Goal: Information Seeking & Learning: Check status

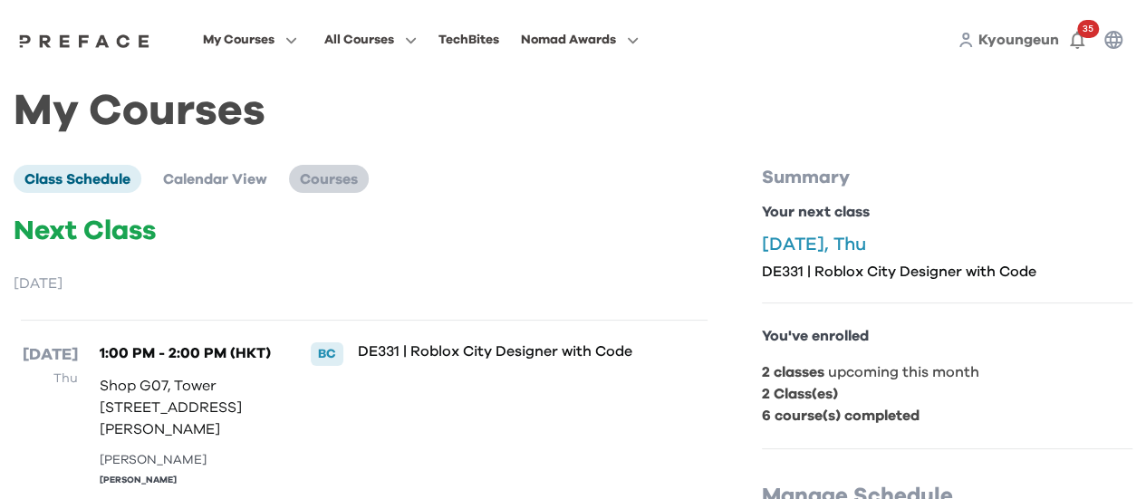
click at [348, 187] on span "Courses" at bounding box center [329, 179] width 58 height 14
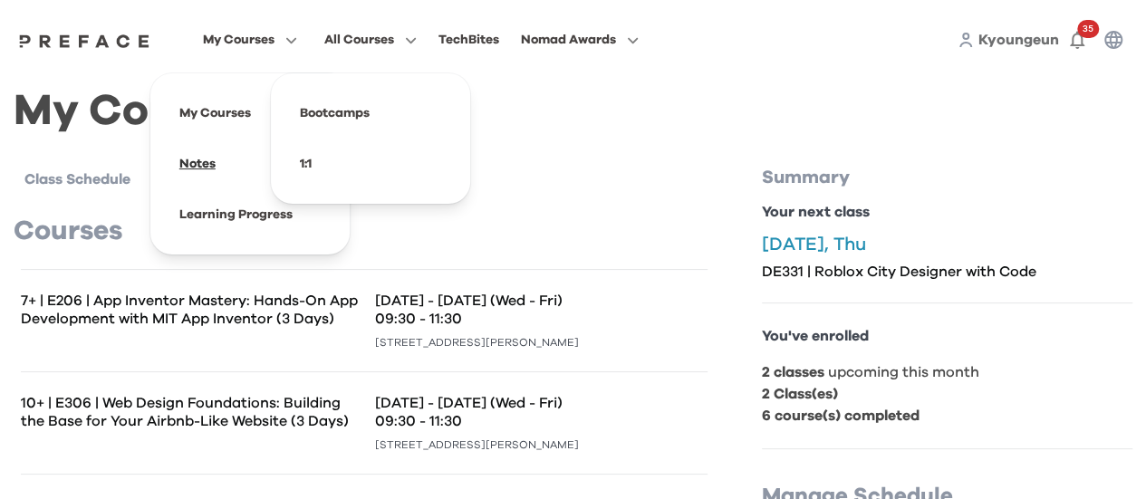
click at [221, 159] on span at bounding box center [250, 164] width 170 height 51
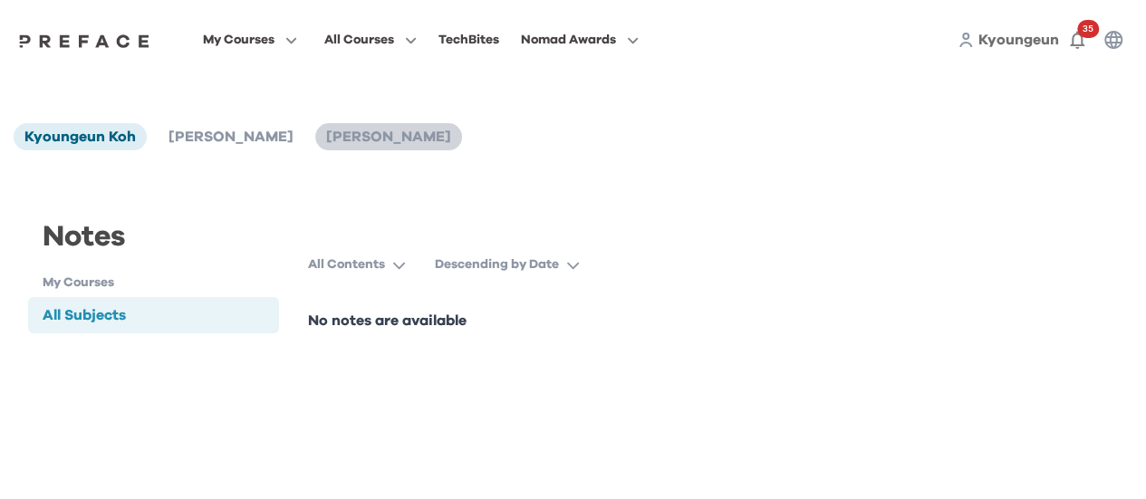
click at [326, 144] on span "[PERSON_NAME]" at bounding box center [388, 137] width 125 height 14
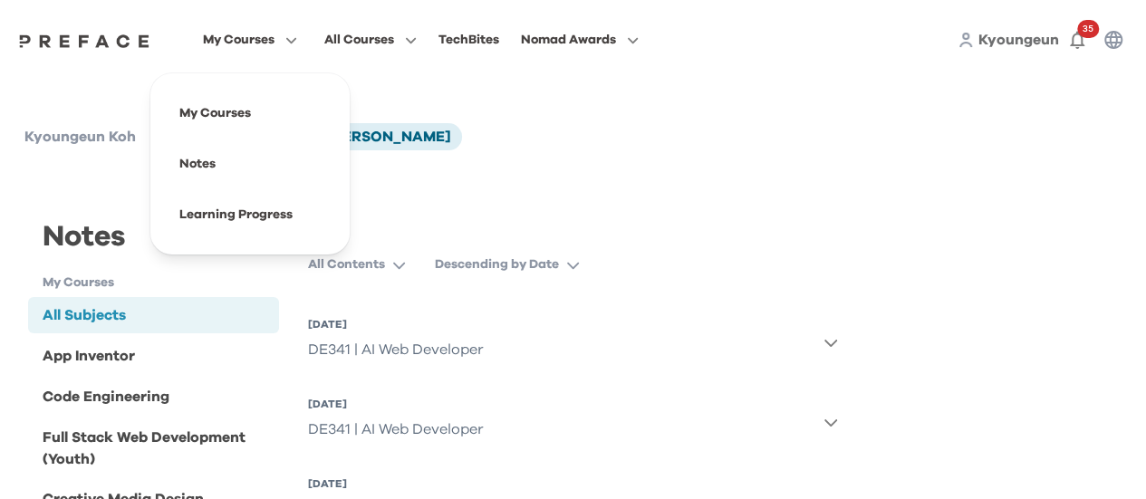
click at [238, 50] on span "My Courses" at bounding box center [239, 40] width 72 height 22
click at [242, 125] on span at bounding box center [250, 113] width 170 height 51
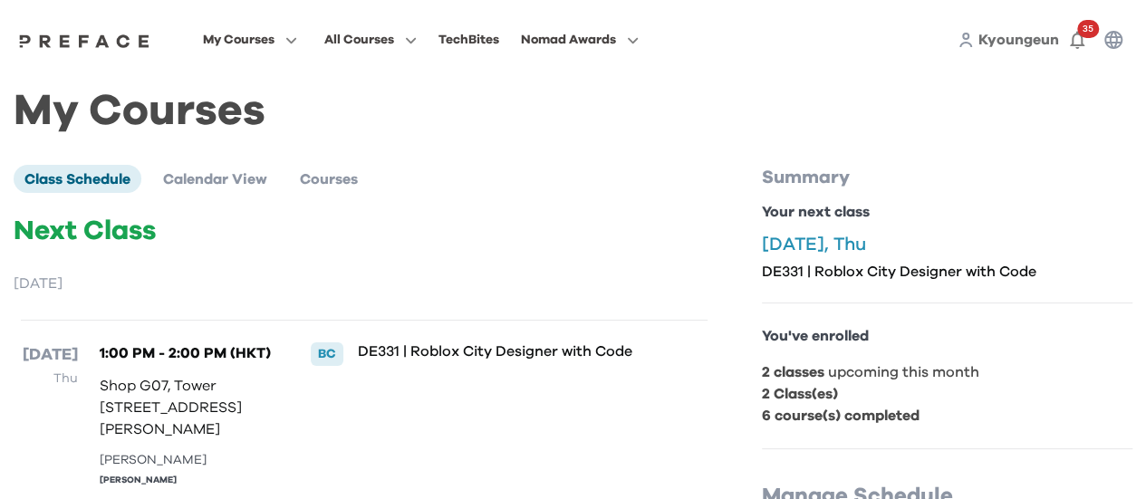
click at [251, 30] on span "My Courses" at bounding box center [239, 40] width 72 height 22
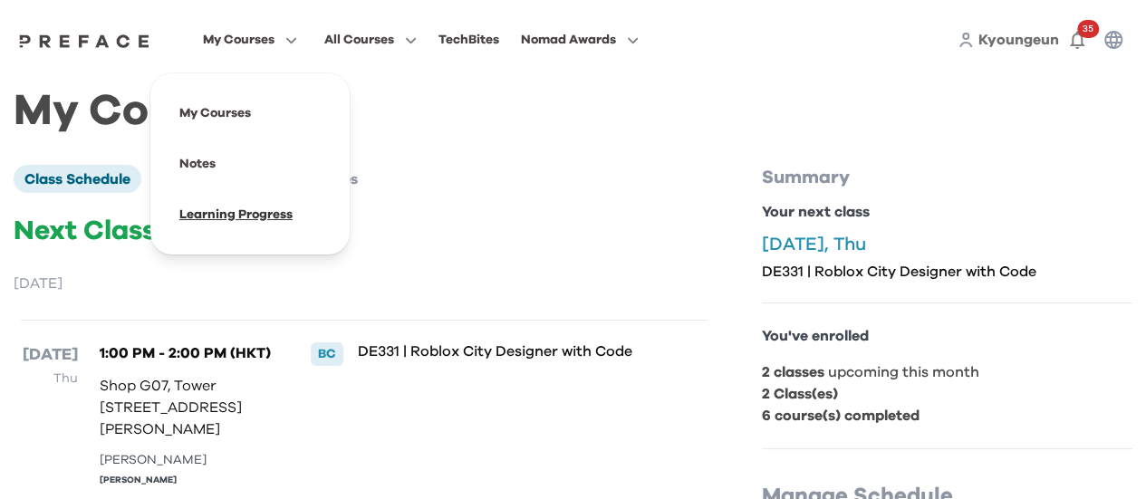
click at [254, 226] on span at bounding box center [250, 214] width 170 height 51
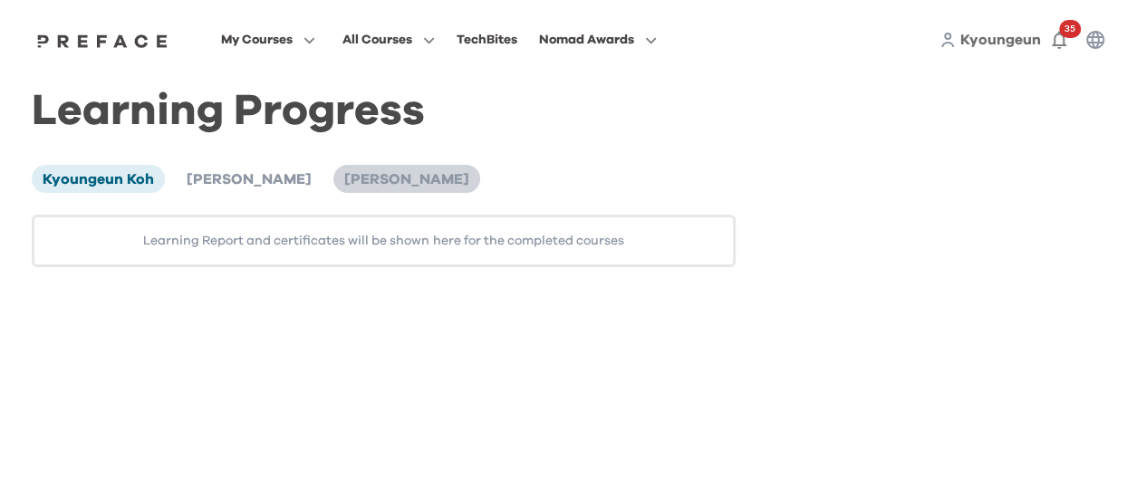
click at [344, 187] on span "[PERSON_NAME]" at bounding box center [406, 179] width 125 height 14
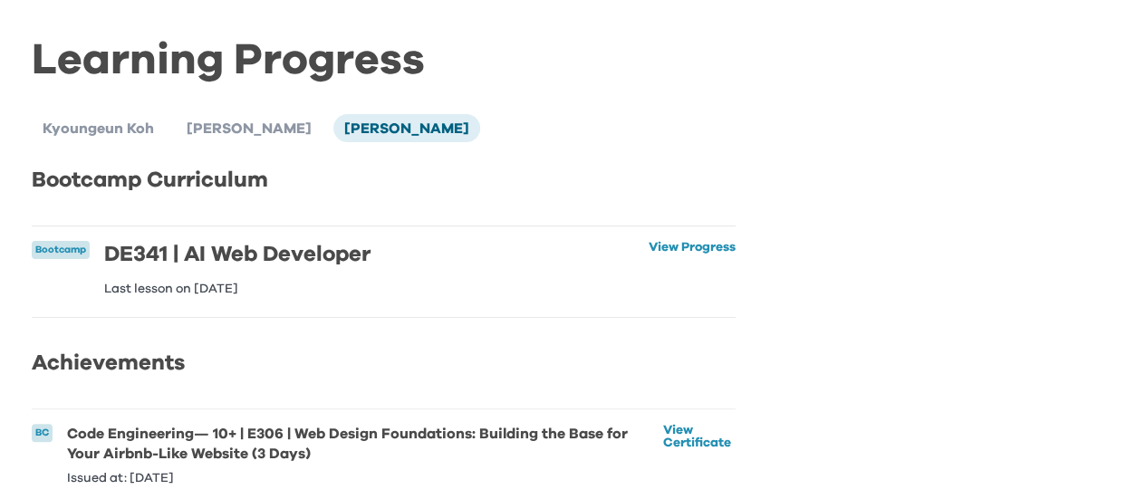
scroll to position [91, 0]
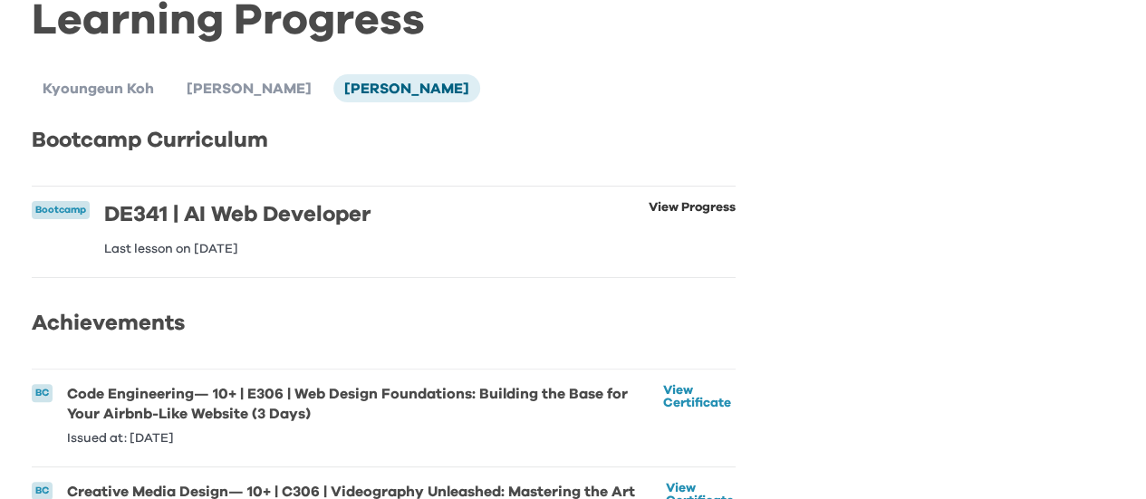
click at [705, 207] on link "View Progress" at bounding box center [692, 228] width 87 height 54
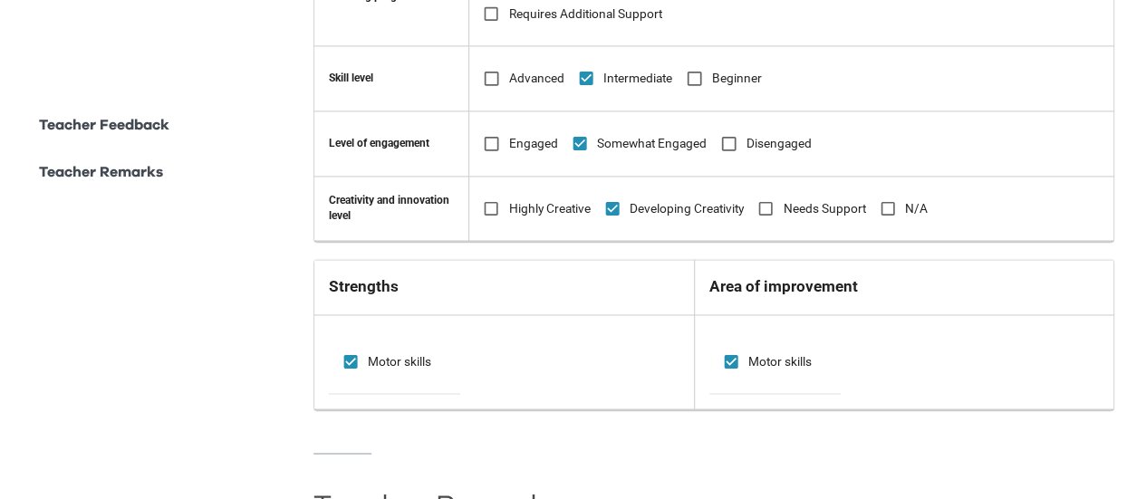
scroll to position [1497, 0]
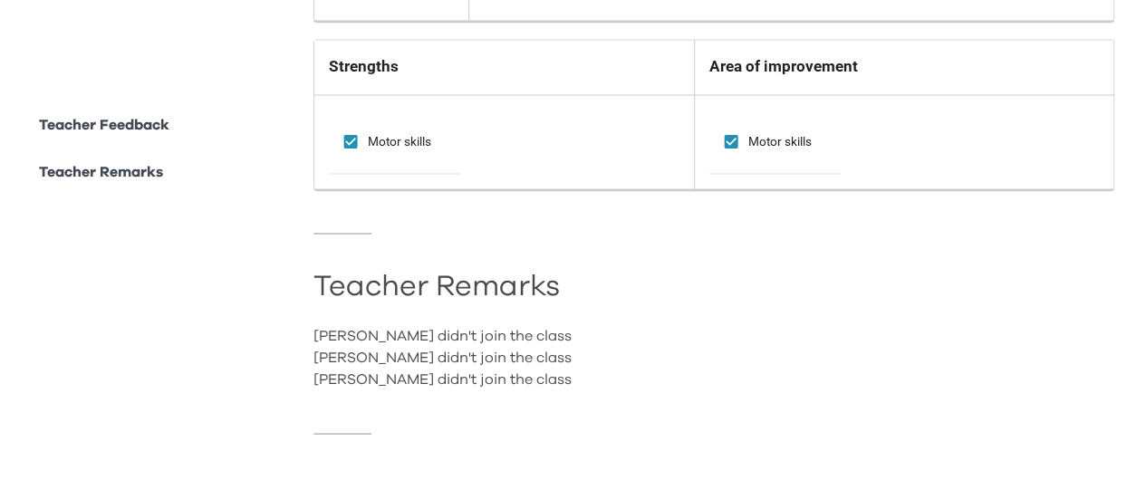
click at [126, 170] on p "Teacher Remarks" at bounding box center [101, 172] width 124 height 22
click at [149, 134] on p "Teacher Feedback" at bounding box center [104, 125] width 130 height 22
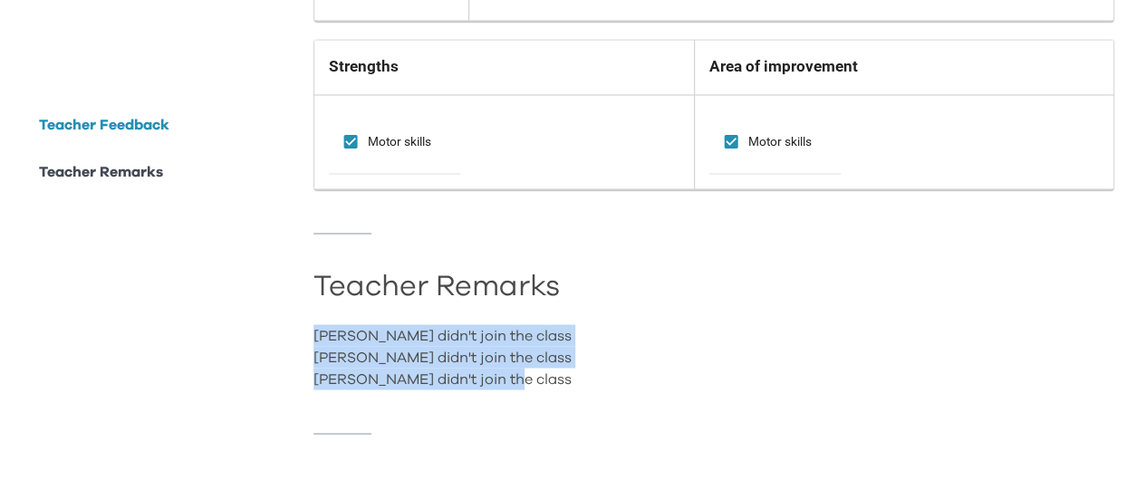
drag, startPoint x: 515, startPoint y: 371, endPoint x: 312, endPoint y: 307, distance: 212.9
click at [925, 360] on div "[PERSON_NAME] didn't join the class [PERSON_NAME] didn't join the class [PERS…" at bounding box center [713, 356] width 801 height 65
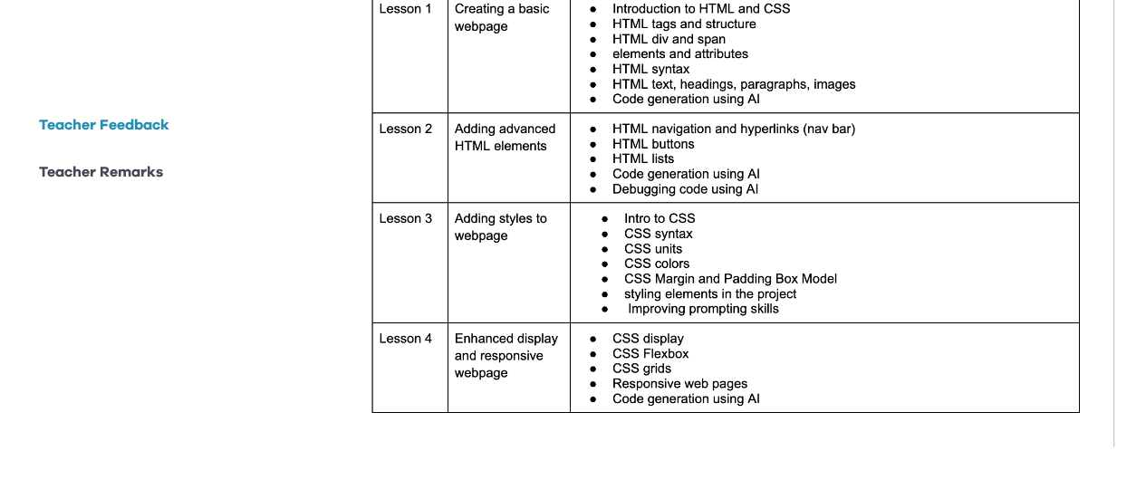
scroll to position [319, 0]
